Goal: Participate in discussion: Engage in conversation with other users on a specific topic

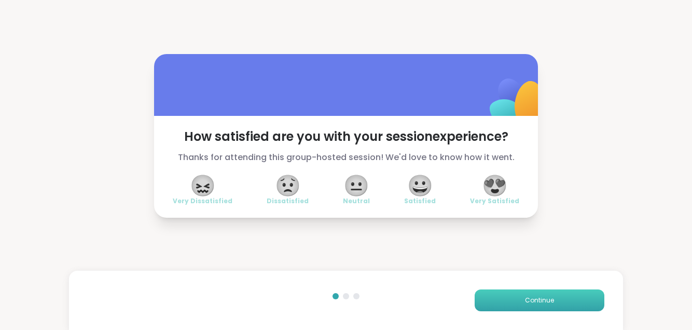
click at [525, 297] on span "Continue" at bounding box center [539, 299] width 29 height 9
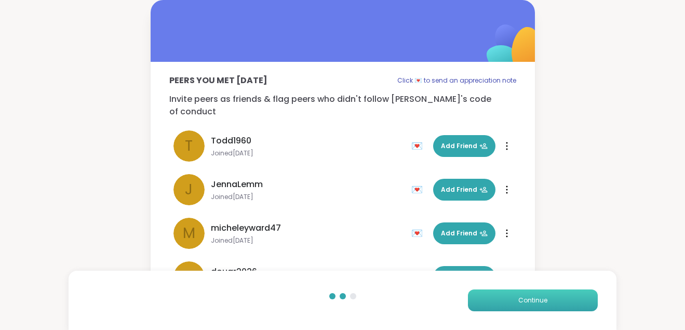
click at [519, 297] on span "Continue" at bounding box center [532, 299] width 29 height 9
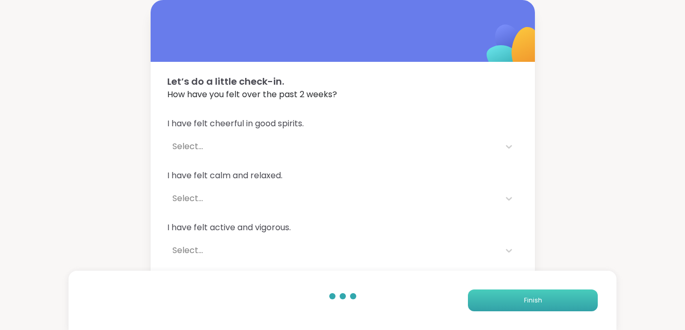
click at [519, 297] on button "Finish" at bounding box center [533, 300] width 130 height 22
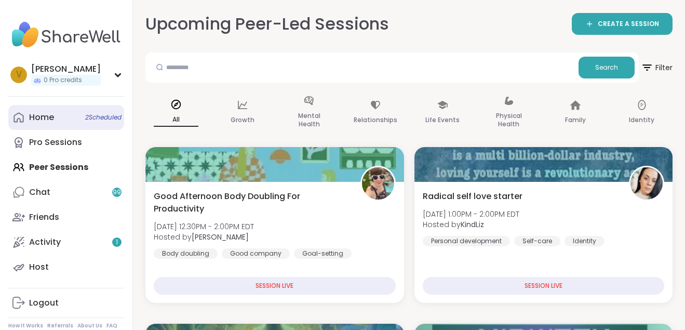
click at [105, 116] on span "2 Scheduled" at bounding box center [103, 117] width 36 height 8
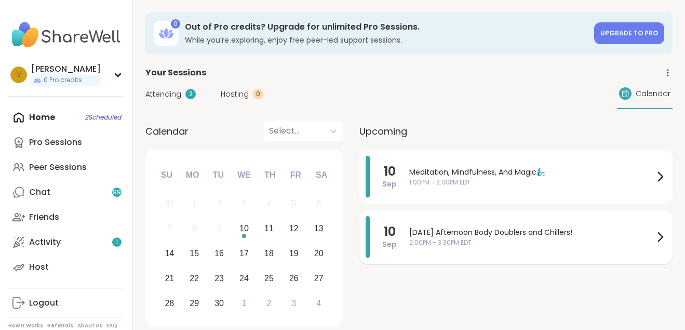
click at [440, 232] on span "[DATE] Afternoon Body Doublers and Chillers!" at bounding box center [531, 232] width 244 height 11
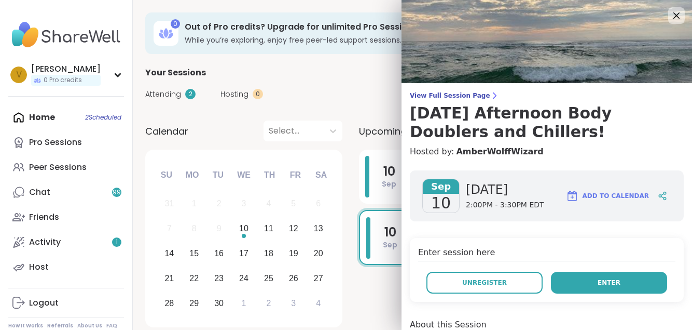
click at [572, 278] on button "Enter" at bounding box center [609, 282] width 116 height 22
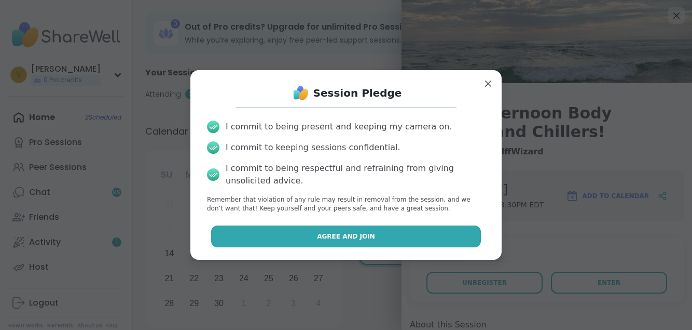
click at [448, 237] on button "Agree and Join" at bounding box center [346, 236] width 270 height 22
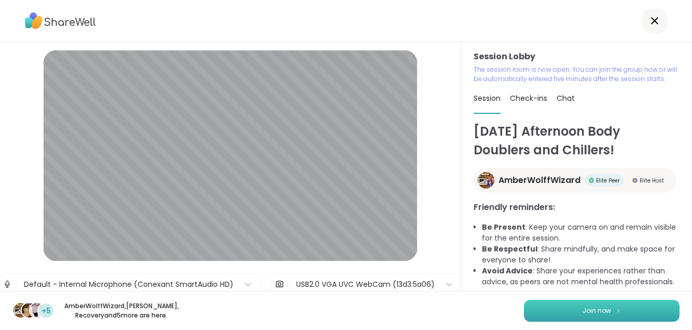
click at [547, 312] on button "Join now" at bounding box center [602, 311] width 156 height 22
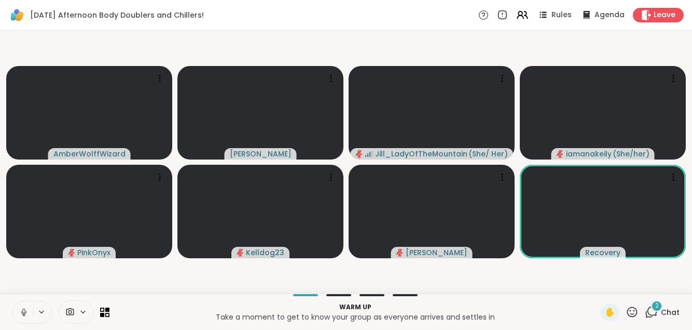
click at [23, 309] on icon at bounding box center [23, 311] width 9 height 9
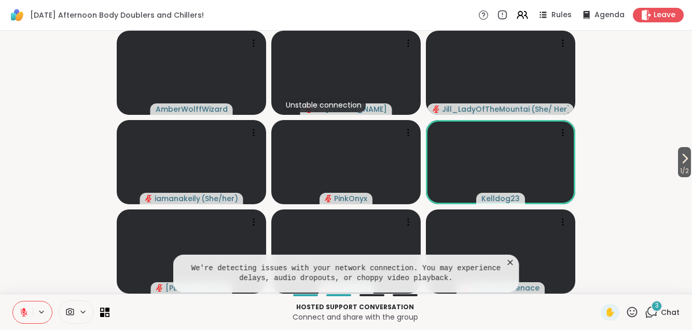
click at [511, 263] on video at bounding box center [500, 251] width 149 height 84
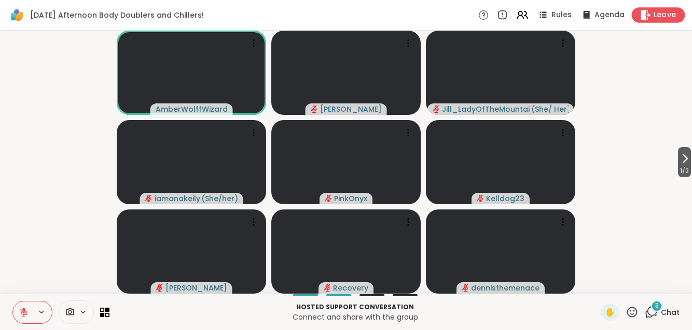
click at [655, 13] on span "Leave" at bounding box center [665, 15] width 23 height 11
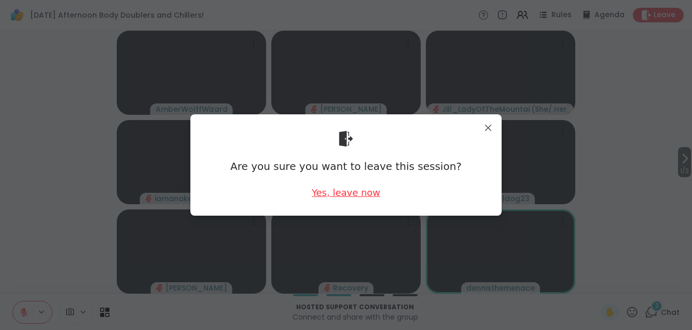
click at [337, 192] on div "Yes, leave now" at bounding box center [346, 192] width 69 height 13
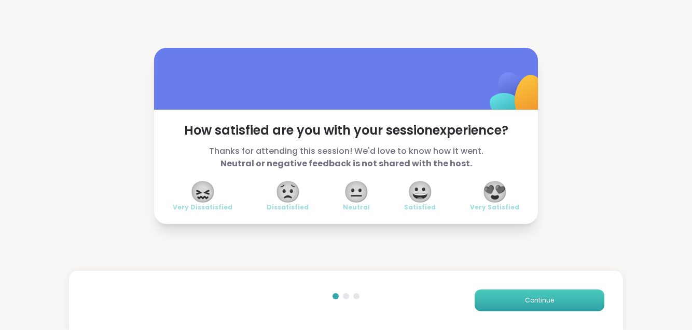
click at [530, 300] on span "Continue" at bounding box center [539, 299] width 29 height 9
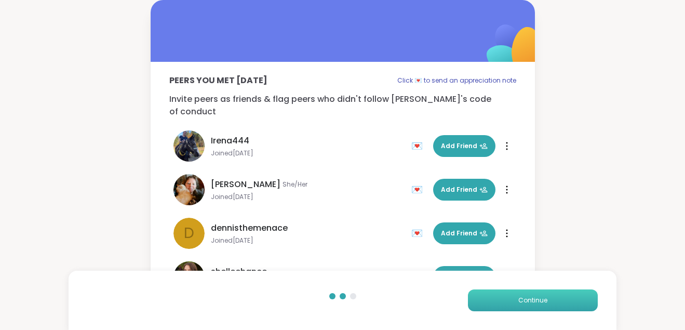
click at [530, 300] on span "Continue" at bounding box center [532, 299] width 29 height 9
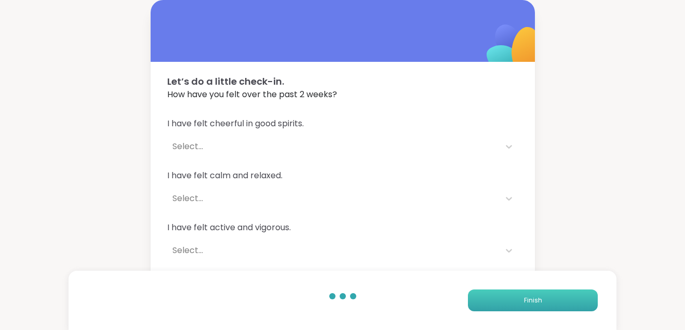
click at [530, 300] on span "Finish" at bounding box center [533, 299] width 18 height 9
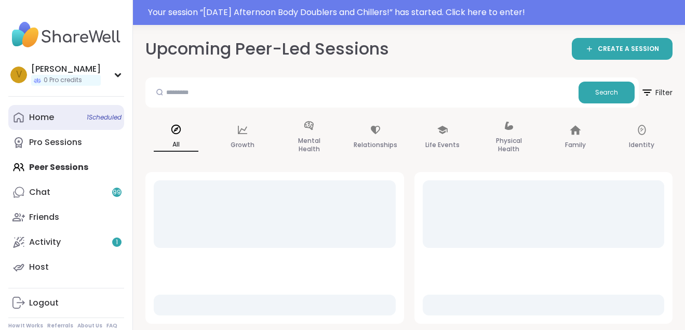
click at [45, 113] on div "Home 1 Scheduled" at bounding box center [41, 117] width 25 height 11
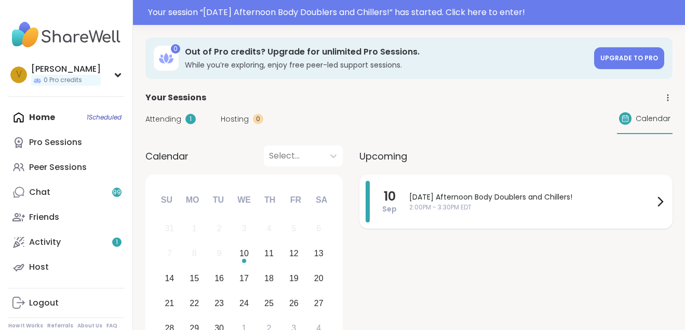
click at [412, 205] on span "2:00PM - 3:30PM EDT" at bounding box center [531, 206] width 244 height 9
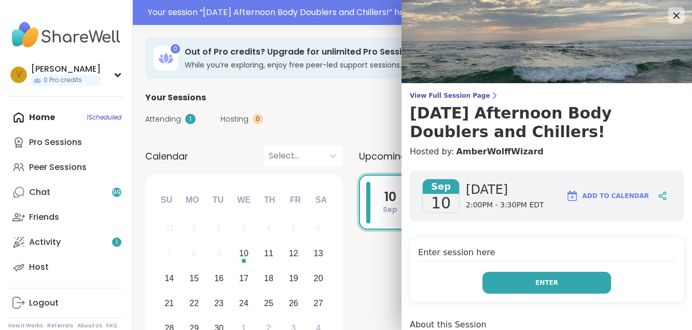
click at [507, 279] on button "Enter" at bounding box center [547, 282] width 129 height 22
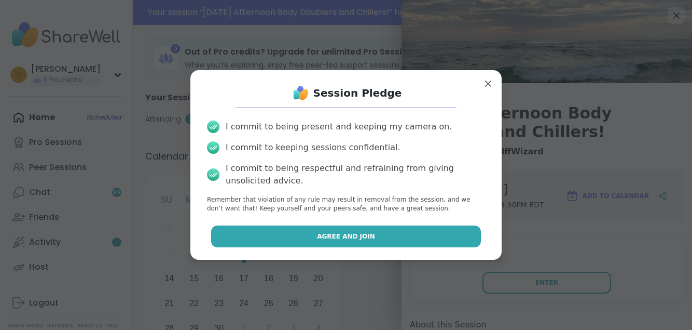
click at [258, 238] on button "Agree and Join" at bounding box center [346, 236] width 270 height 22
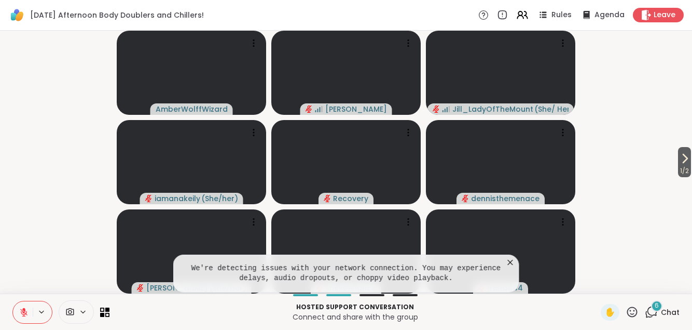
click at [510, 261] on icon at bounding box center [511, 262] width 10 height 10
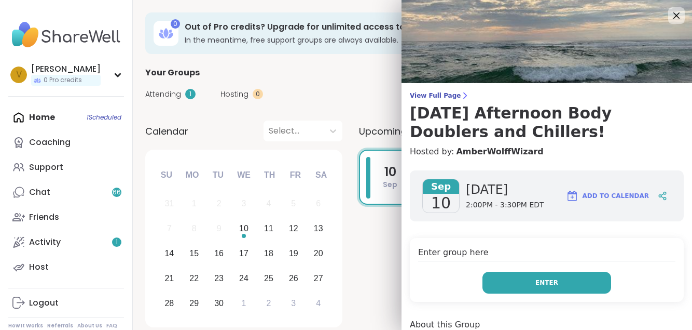
click at [532, 276] on button "Enter" at bounding box center [547, 282] width 129 height 22
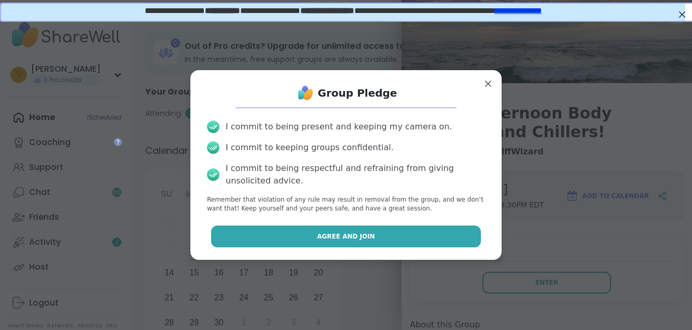
click at [356, 238] on span "Agree and Join" at bounding box center [346, 236] width 58 height 9
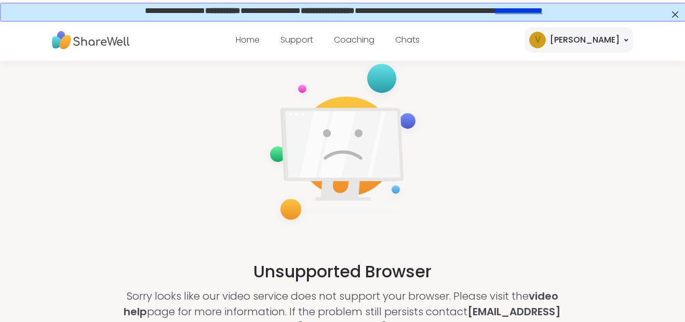
click at [541, 10] on link "**********" at bounding box center [517, 10] width 47 height 8
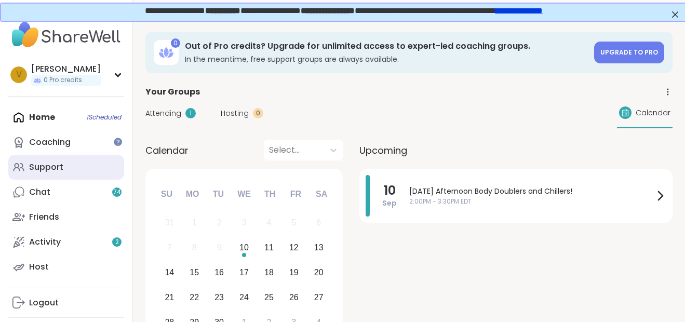
click at [56, 165] on div "Support" at bounding box center [46, 166] width 34 height 11
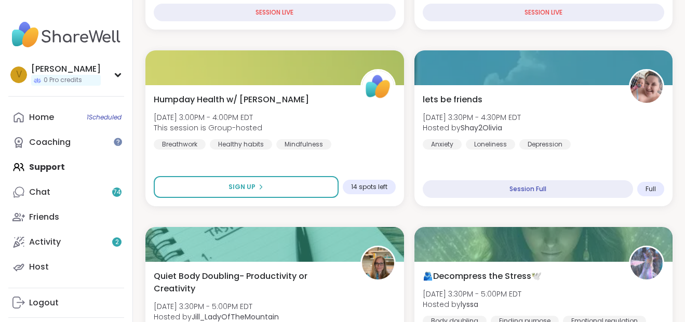
scroll to position [462, 0]
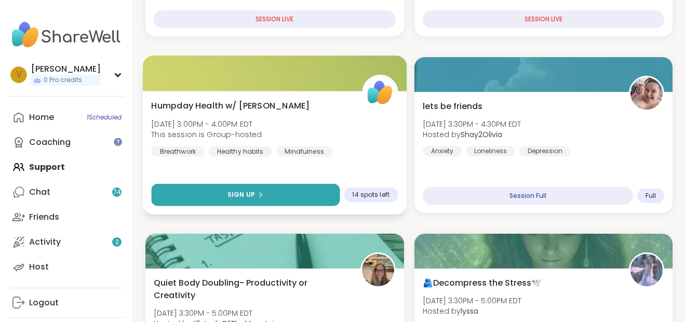
click at [265, 189] on button "Sign Up" at bounding box center [245, 195] width 188 height 22
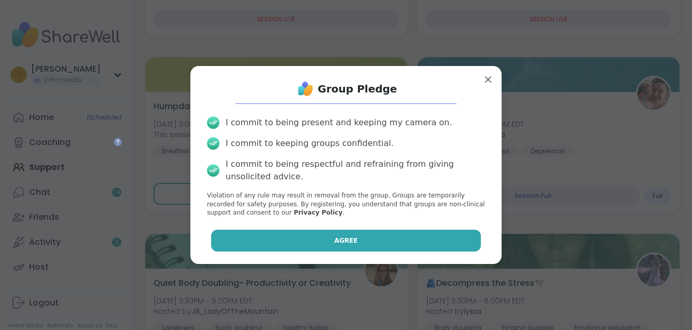
click at [317, 237] on button "Agree" at bounding box center [346, 240] width 270 height 22
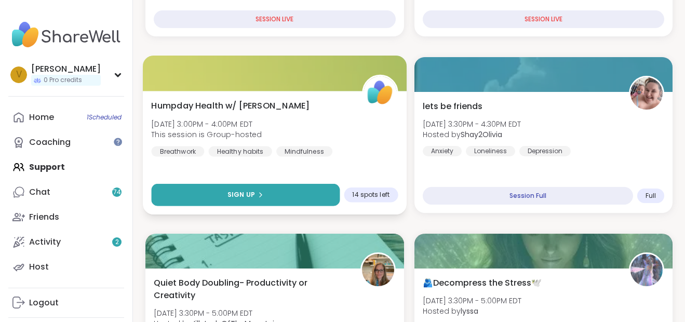
click at [305, 190] on button "Sign Up" at bounding box center [245, 195] width 188 height 22
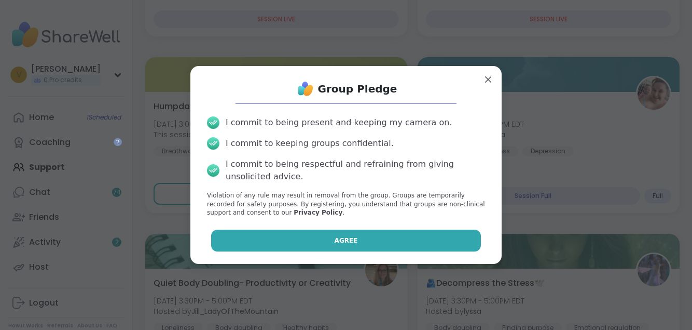
click at [410, 238] on button "Agree" at bounding box center [346, 240] width 270 height 22
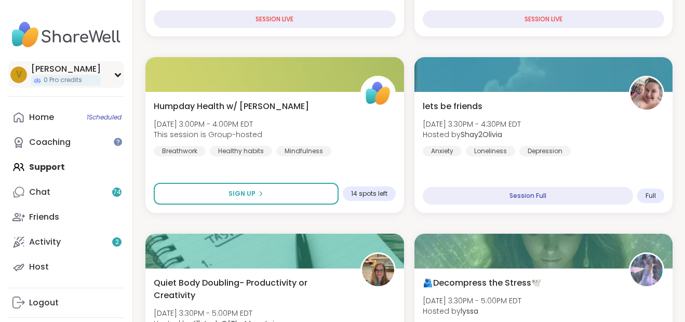
click at [78, 74] on div "[PERSON_NAME]" at bounding box center [66, 68] width 70 height 11
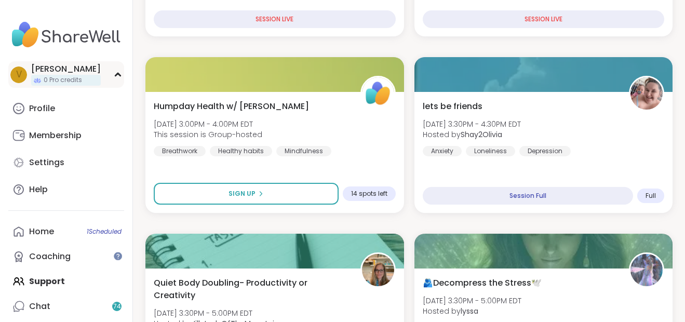
click at [78, 74] on div "[PERSON_NAME]" at bounding box center [66, 68] width 70 height 11
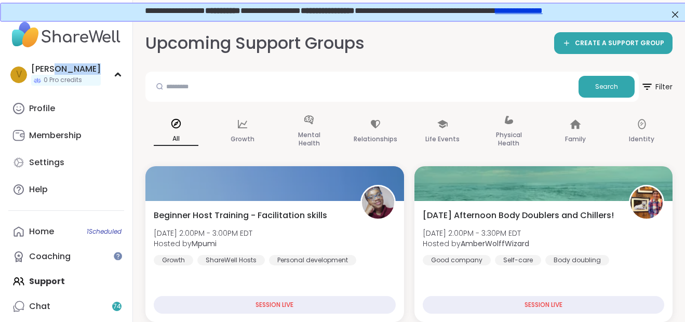
scroll to position [163, 0]
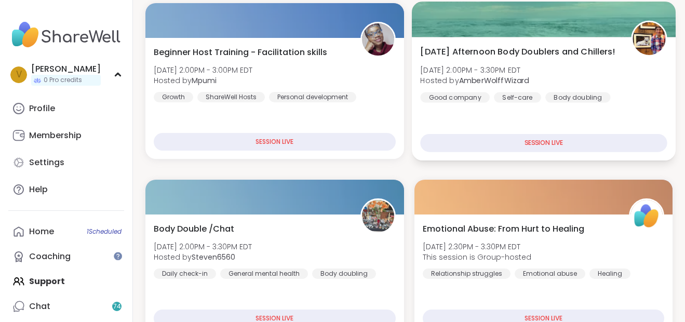
click at [530, 142] on div "SESSION LIVE" at bounding box center [543, 143] width 247 height 18
click at [543, 143] on div "SESSION LIVE" at bounding box center [543, 143] width 247 height 18
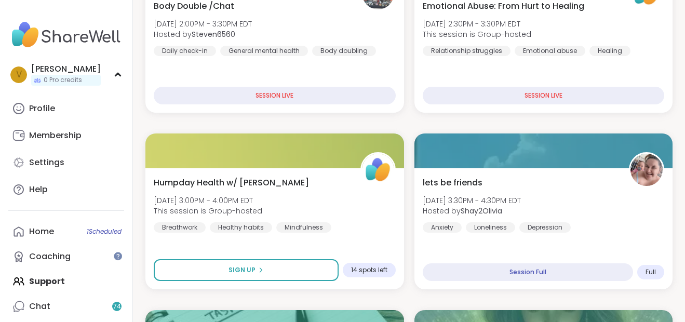
scroll to position [391, 0]
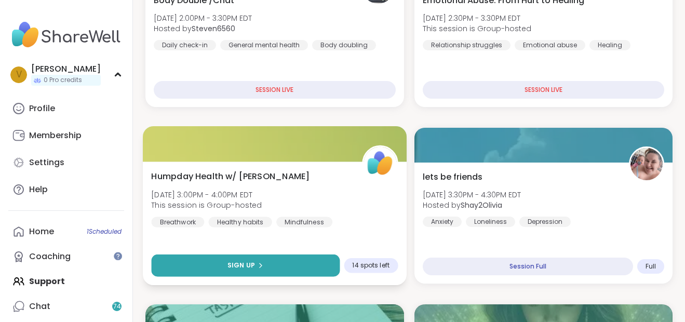
click at [232, 259] on button "Sign Up" at bounding box center [245, 265] width 188 height 22
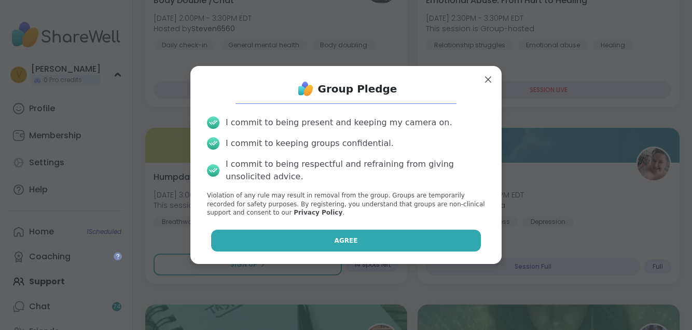
click at [323, 238] on button "Agree" at bounding box center [346, 240] width 270 height 22
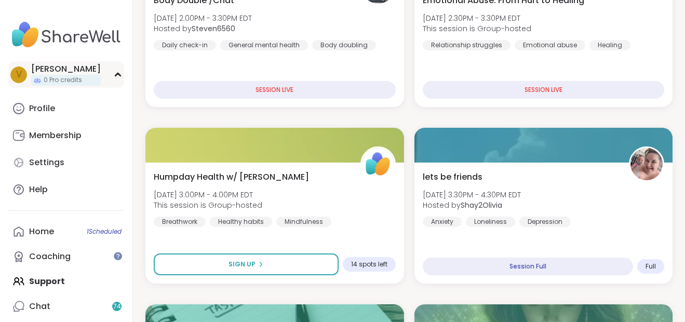
click at [69, 78] on span "0 Pro credits" at bounding box center [63, 80] width 38 height 9
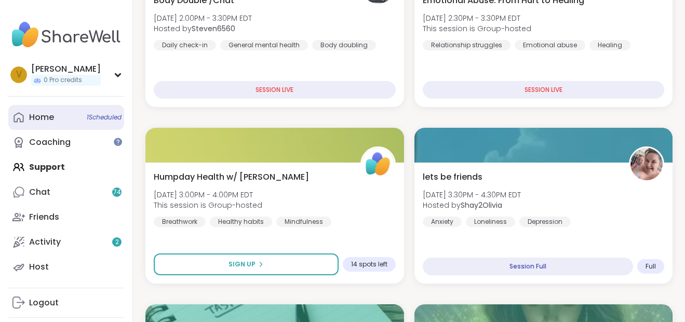
click at [50, 119] on div "Home 1 Scheduled" at bounding box center [41, 117] width 25 height 11
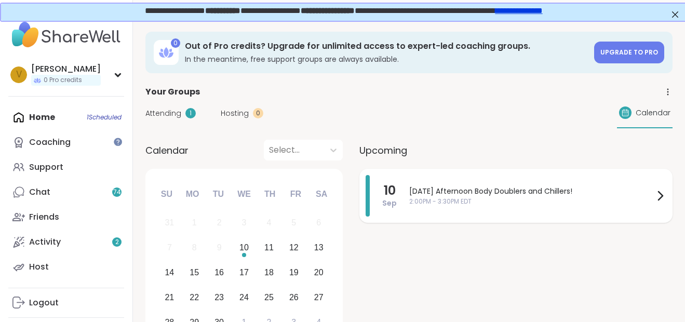
click at [597, 186] on span "[DATE] Afternoon Body Doublers and Chillers!" at bounding box center [531, 191] width 244 height 11
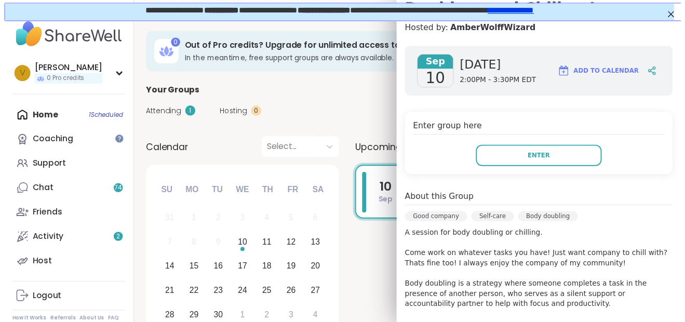
scroll to position [125, 0]
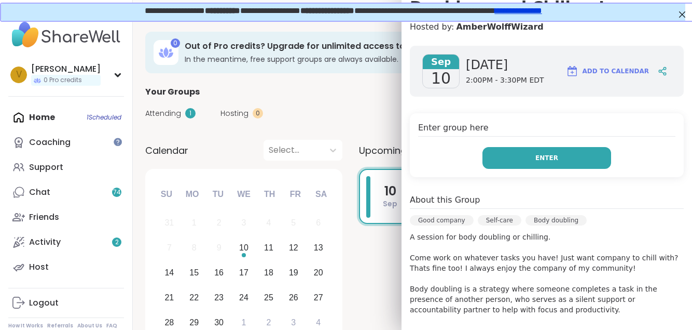
click at [563, 158] on button "Enter" at bounding box center [547, 158] width 129 height 22
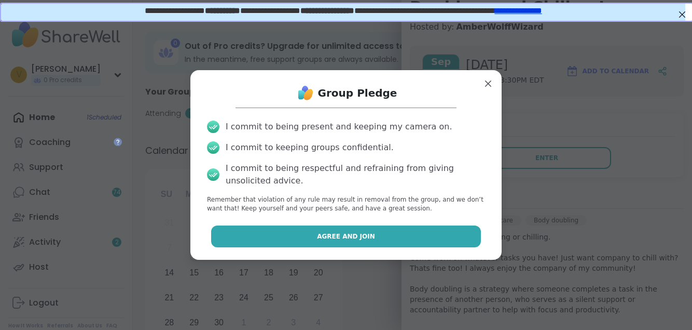
click at [355, 237] on span "Agree and Join" at bounding box center [346, 236] width 58 height 9
